Goal: Check status

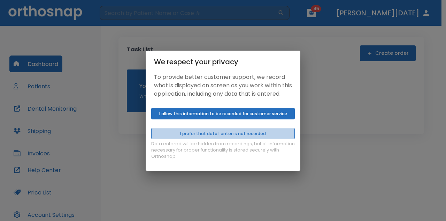
click at [210, 138] on button "I prefer that data I enter is not recorded" at bounding box center [223, 134] width 144 height 12
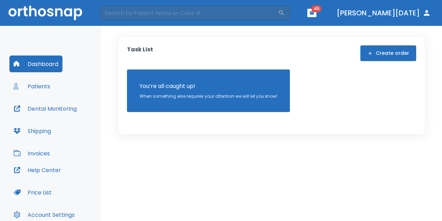
click at [35, 84] on button "Patients" at bounding box center [31, 86] width 45 height 17
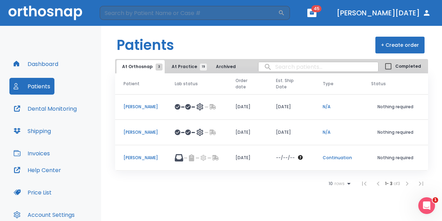
click at [152, 106] on p "[PERSON_NAME]" at bounding box center [140, 107] width 35 height 6
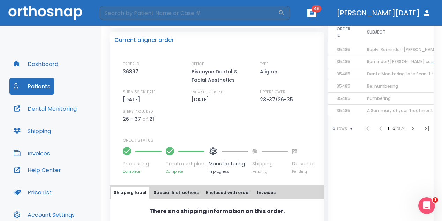
scroll to position [105, 0]
